Goal: Task Accomplishment & Management: Manage account settings

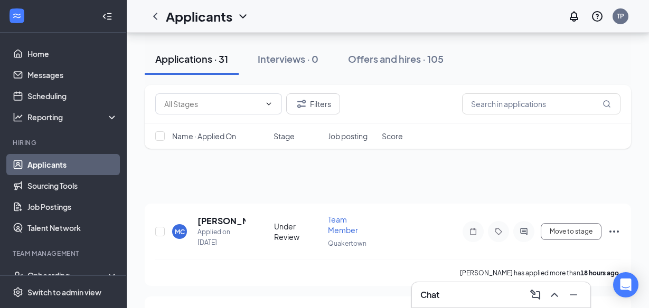
scroll to position [710, 0]
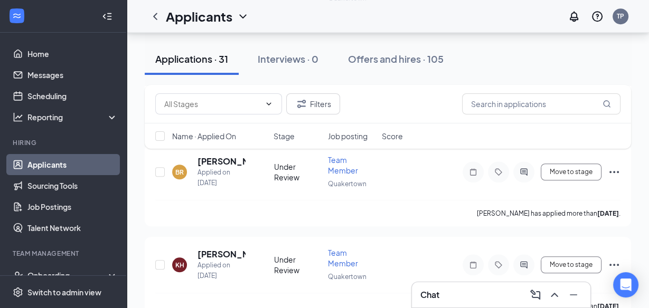
click at [210, 63] on div "Applications · 31" at bounding box center [191, 58] width 73 height 13
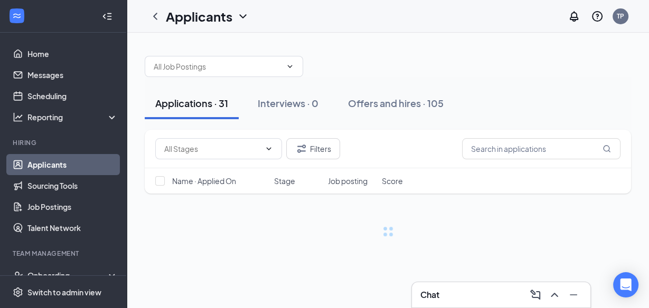
scroll to position [0, 0]
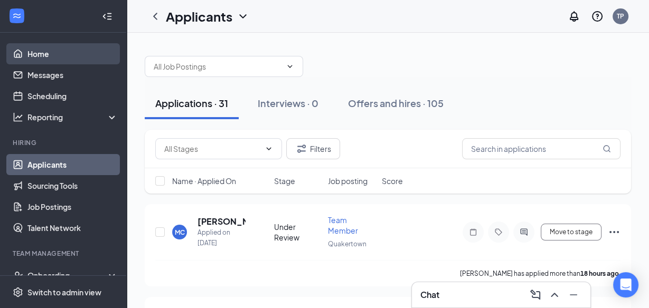
click at [34, 54] on link "Home" at bounding box center [72, 53] width 90 height 21
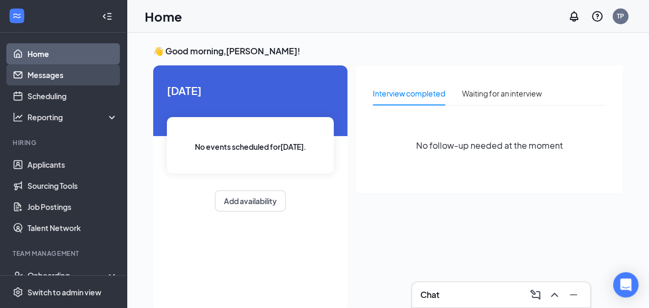
click at [35, 80] on link "Messages" at bounding box center [72, 74] width 90 height 21
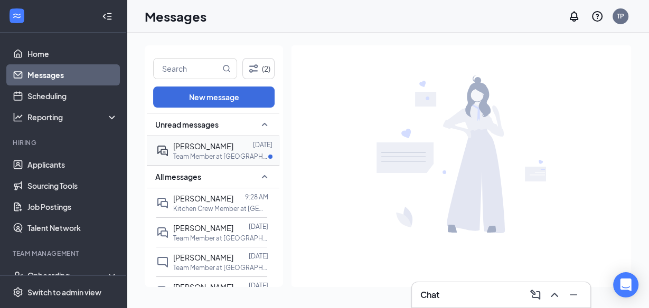
click at [177, 146] on span "[PERSON_NAME]" at bounding box center [203, 147] width 60 height 10
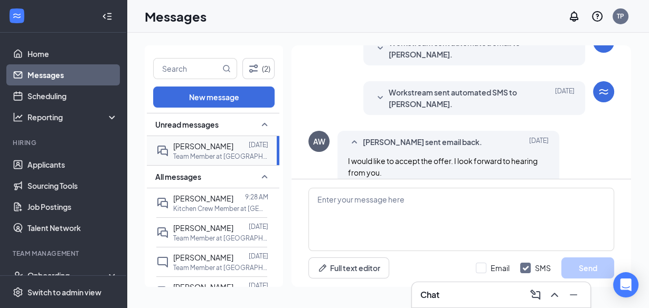
scroll to position [361, 0]
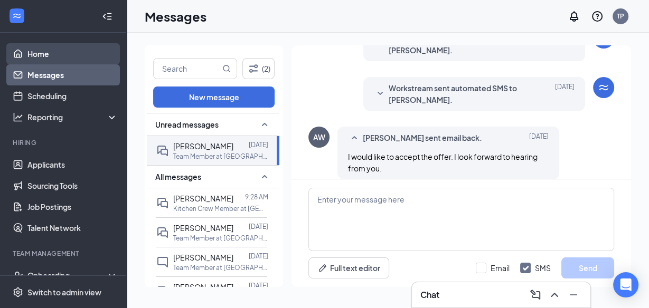
click at [44, 55] on link "Home" at bounding box center [72, 53] width 90 height 21
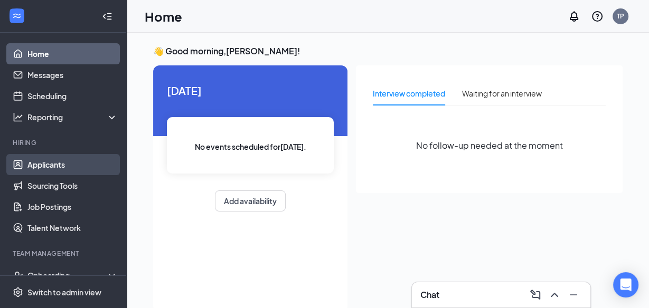
click at [44, 164] on link "Applicants" at bounding box center [72, 164] width 90 height 21
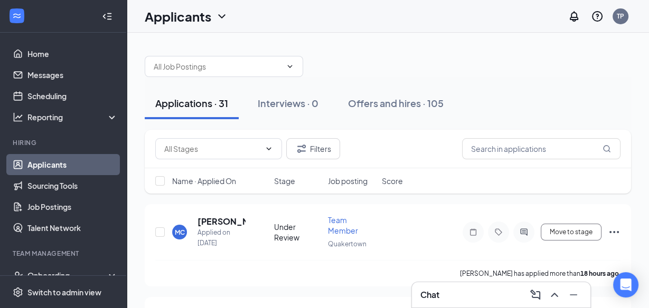
click at [200, 103] on div "Applications · 31" at bounding box center [191, 103] width 73 height 13
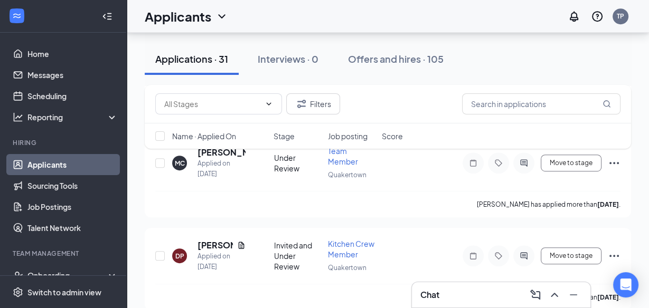
scroll to position [428, 0]
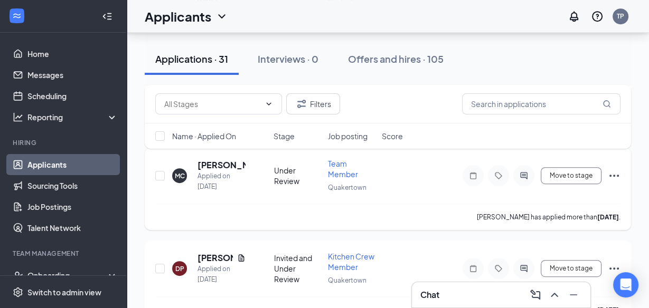
click at [203, 162] on h5 "[PERSON_NAME]" at bounding box center [221, 165] width 48 height 12
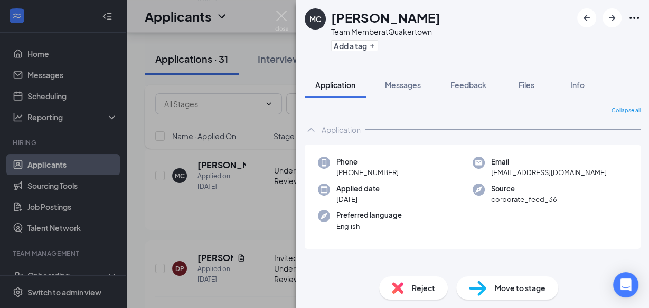
click at [282, 19] on img at bounding box center [281, 21] width 13 height 21
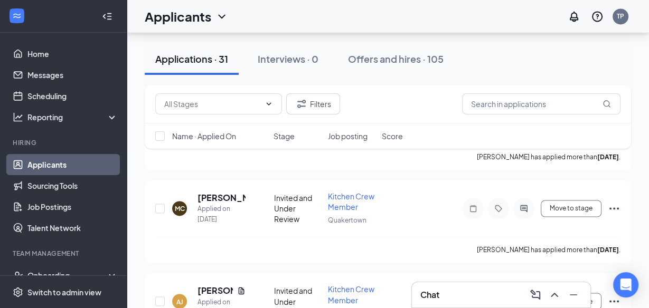
scroll to position [1324, 0]
click at [211, 193] on h5 "[PERSON_NAME]" at bounding box center [221, 199] width 48 height 12
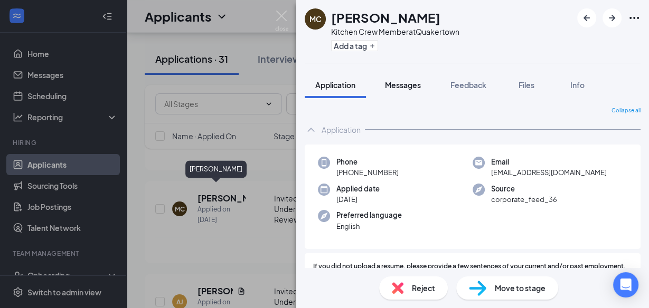
click at [398, 95] on button "Messages" at bounding box center [402, 85] width 57 height 26
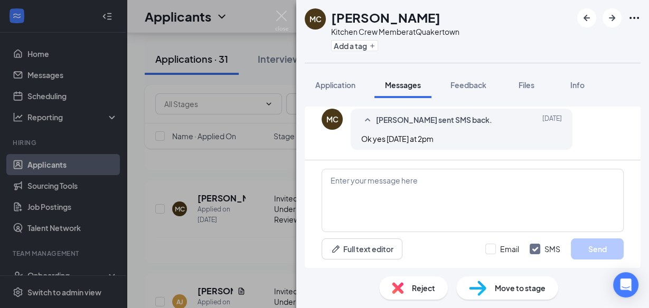
scroll to position [474, 0]
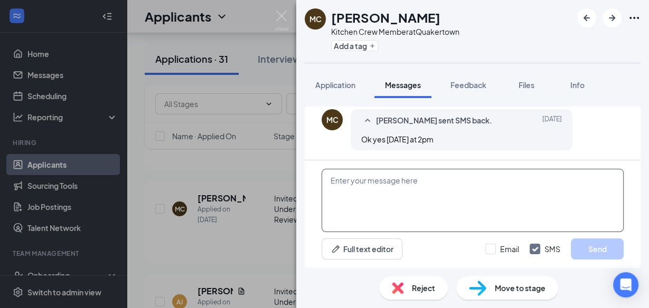
click at [418, 183] on textarea at bounding box center [473, 200] width 302 height 63
type textarea "no show."
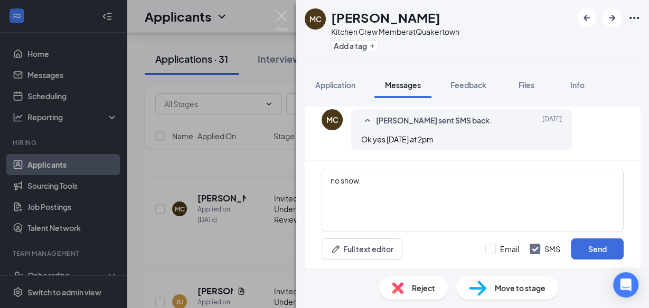
click at [422, 296] on div "Reject" at bounding box center [413, 288] width 69 height 23
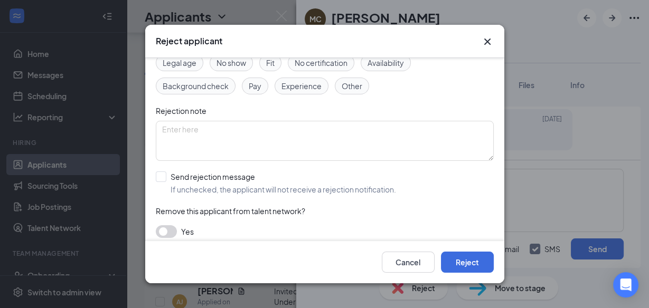
scroll to position [71, 0]
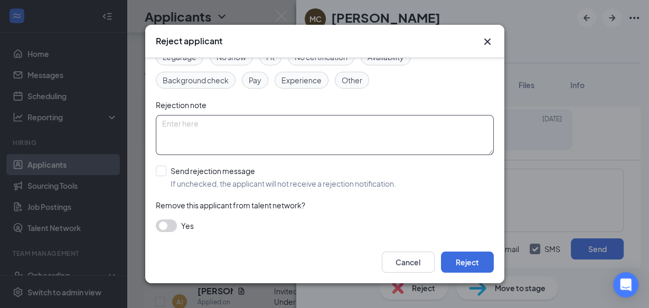
click at [240, 123] on textarea at bounding box center [325, 135] width 338 height 40
type textarea "no show."
click at [161, 172] on input "Send rejection message If unchecked, the applicant will not receive a rejection…" at bounding box center [276, 176] width 240 height 23
checkbox input "true"
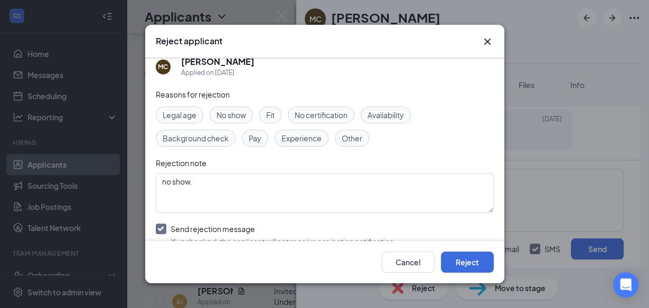
scroll to position [12, 0]
click at [225, 110] on span "No show" at bounding box center [231, 116] width 30 height 12
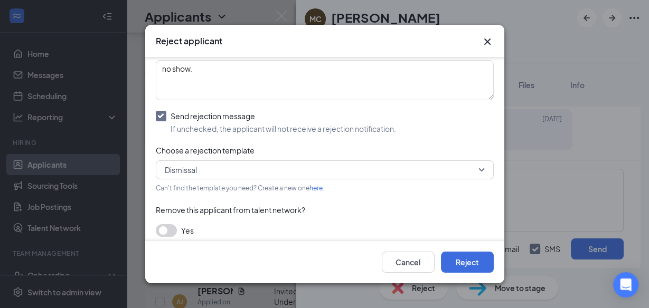
scroll to position [130, 0]
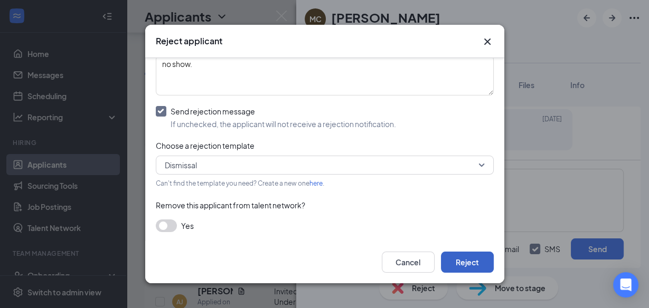
click at [469, 270] on button "Reject" at bounding box center [467, 262] width 53 height 21
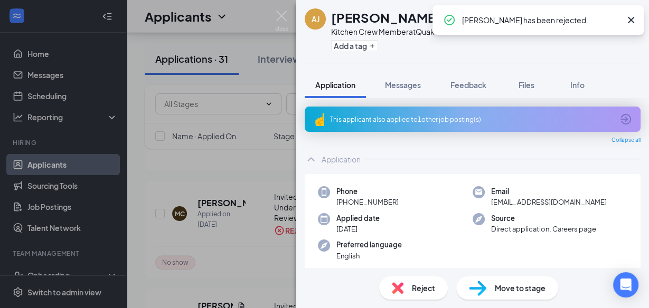
click at [276, 13] on img at bounding box center [281, 21] width 13 height 21
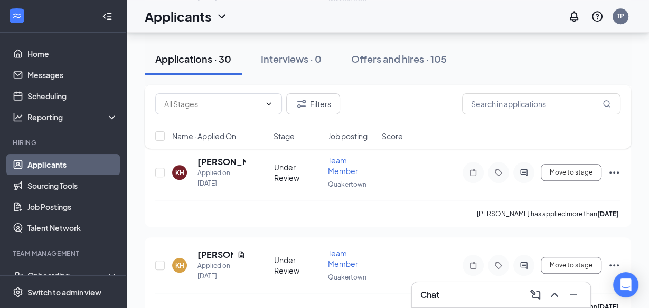
scroll to position [758, 0]
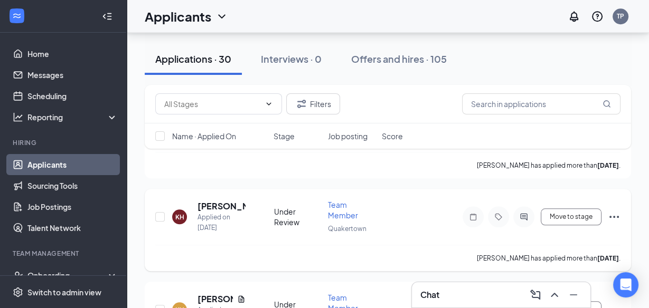
click at [222, 204] on h5 "[PERSON_NAME]" at bounding box center [221, 207] width 48 height 12
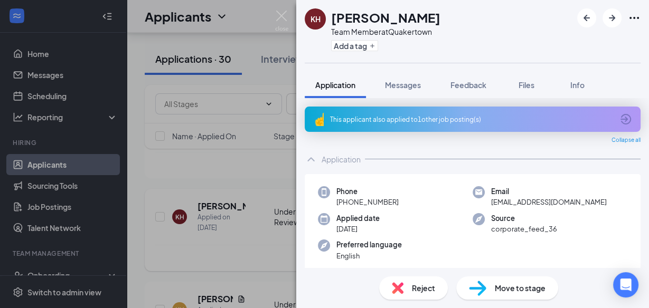
scroll to position [10, 0]
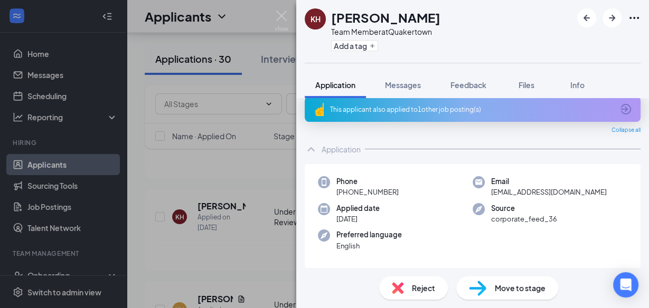
click at [431, 100] on div "This applicant also applied to 1 other job posting(s)" at bounding box center [473, 109] width 336 height 25
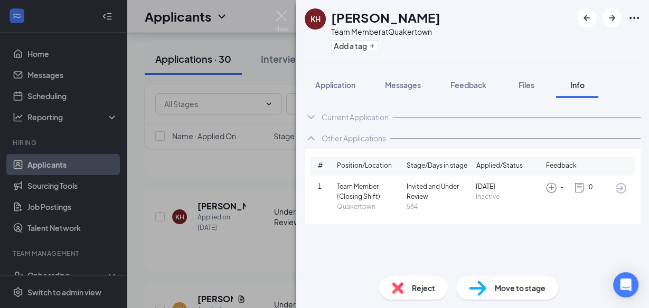
click at [418, 291] on span "Reject" at bounding box center [423, 288] width 23 height 12
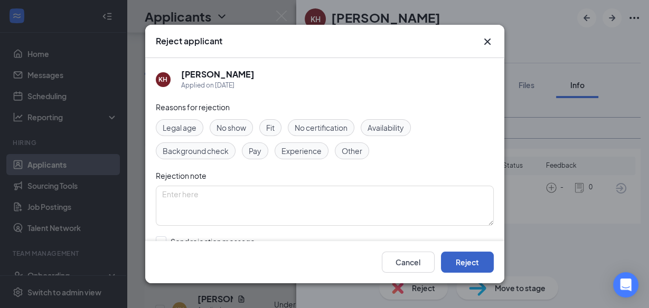
click at [475, 260] on button "Reject" at bounding box center [467, 262] width 53 height 21
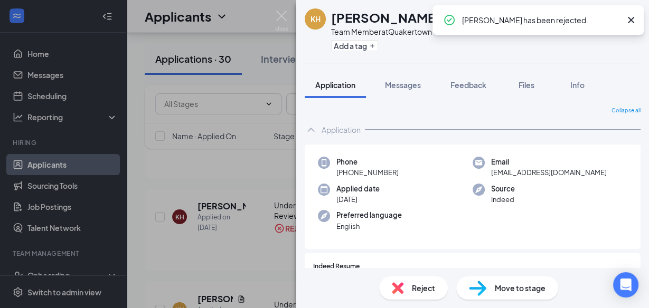
click at [279, 20] on img at bounding box center [281, 21] width 13 height 21
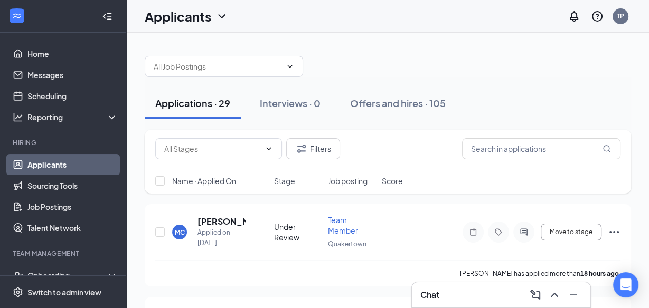
click at [430, 63] on div at bounding box center [388, 61] width 486 height 32
